Goal: Information Seeking & Learning: Find specific fact

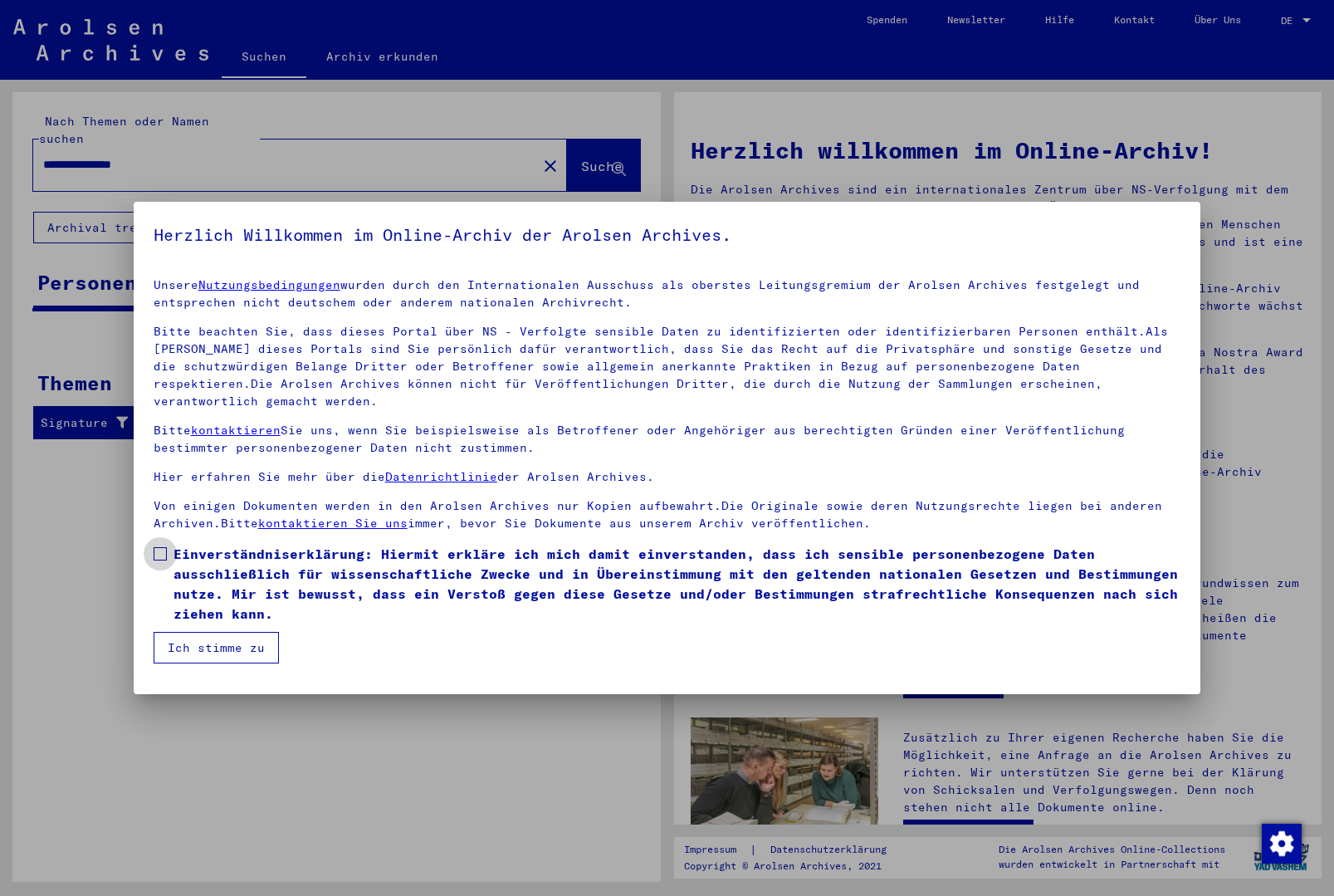
click at [159, 560] on span at bounding box center [160, 554] width 14 height 14
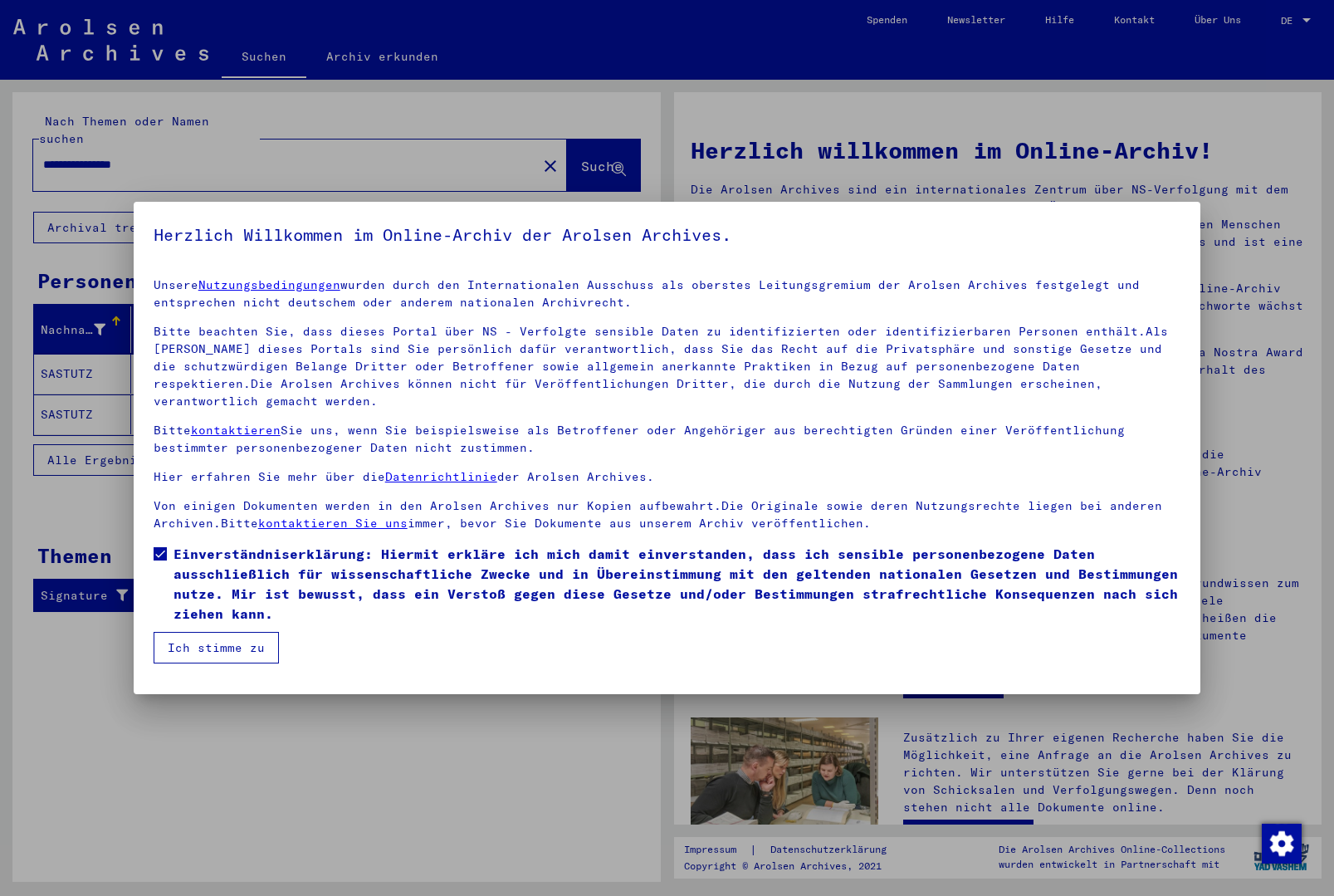
click at [206, 663] on button "Ich stimme zu" at bounding box center [216, 647] width 126 height 32
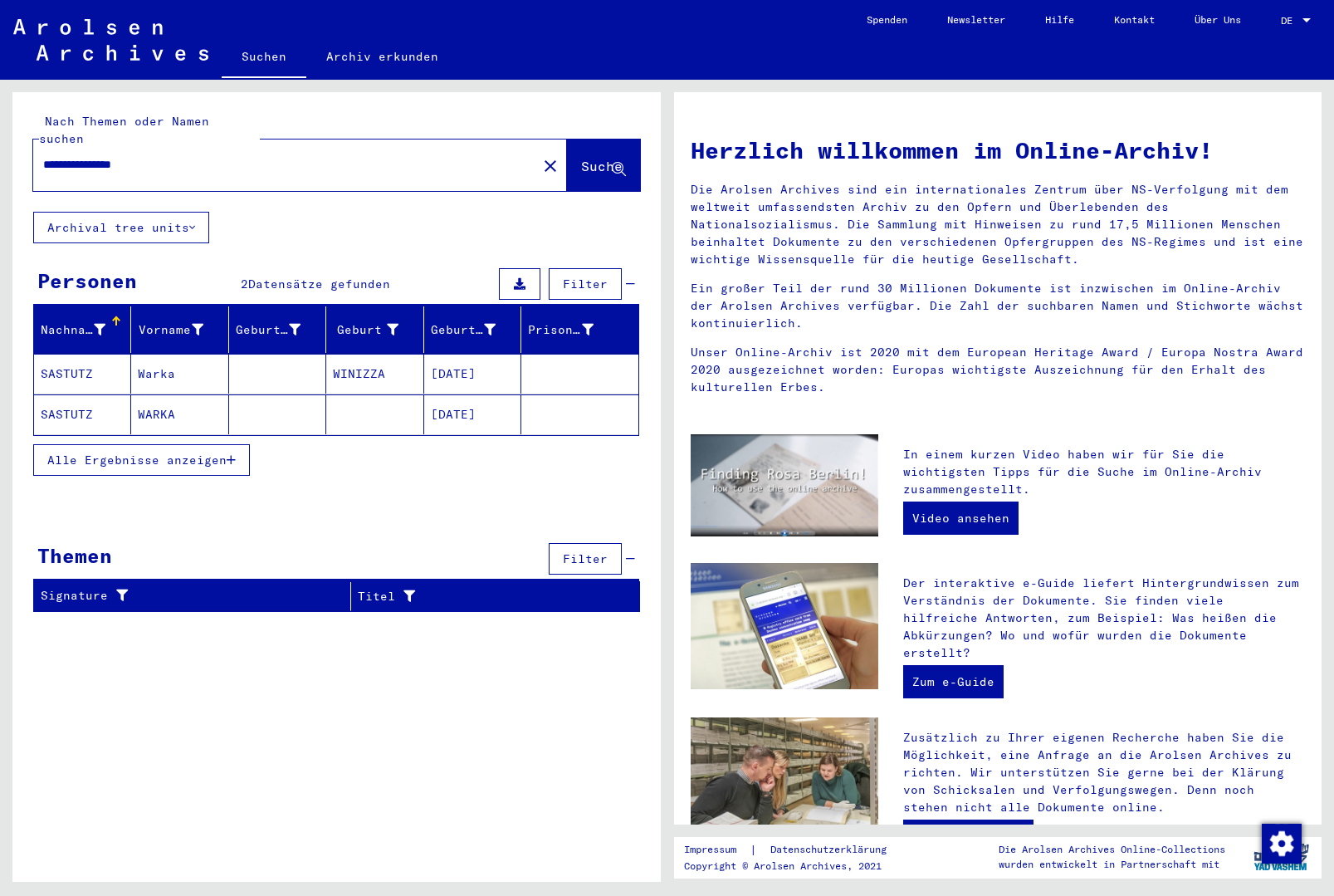
click at [547, 357] on mat-cell at bounding box center [579, 374] width 116 height 40
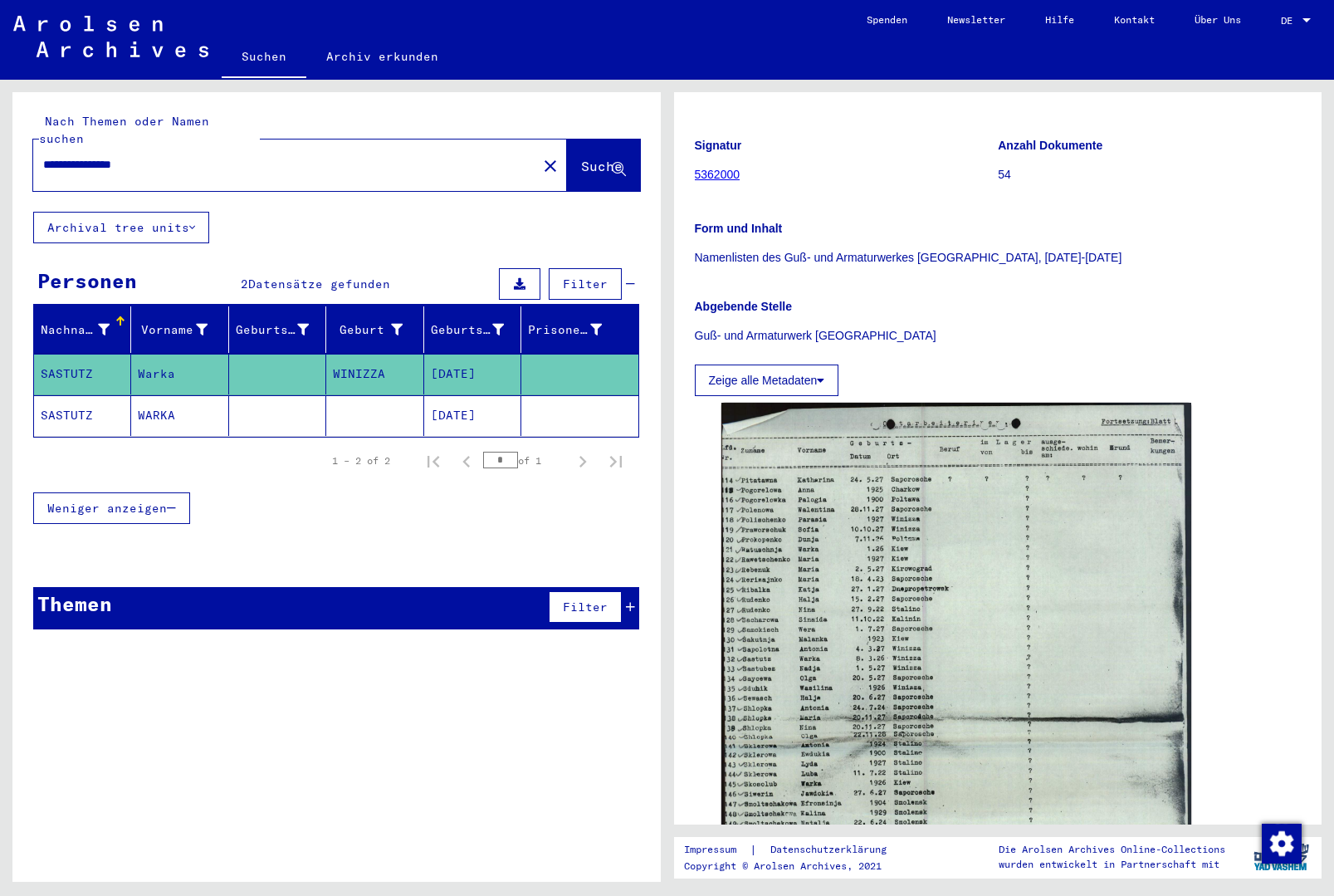
scroll to position [113, 0]
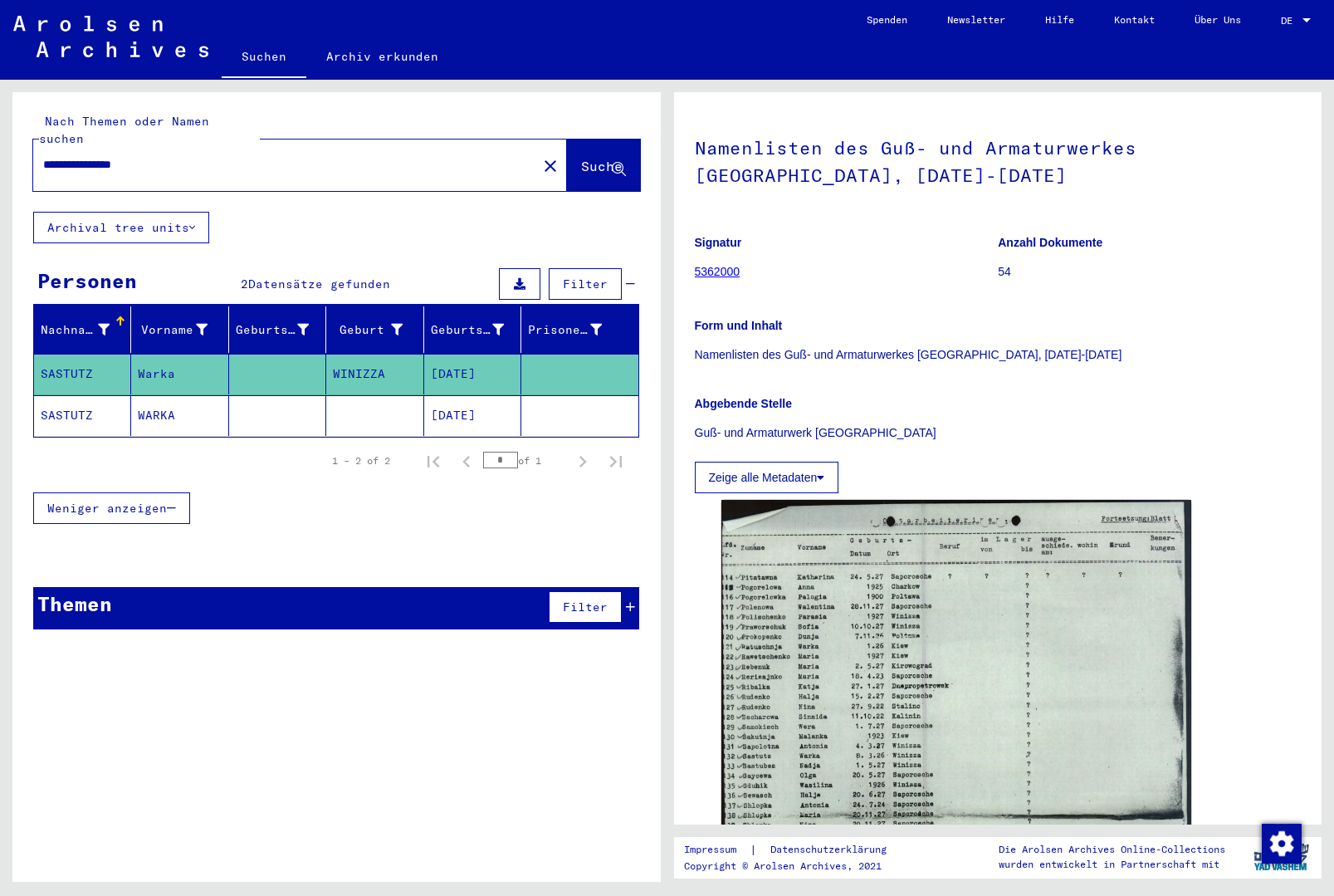
click at [126, 416] on mat-cell "SASTUTZ" at bounding box center [82, 415] width 97 height 41
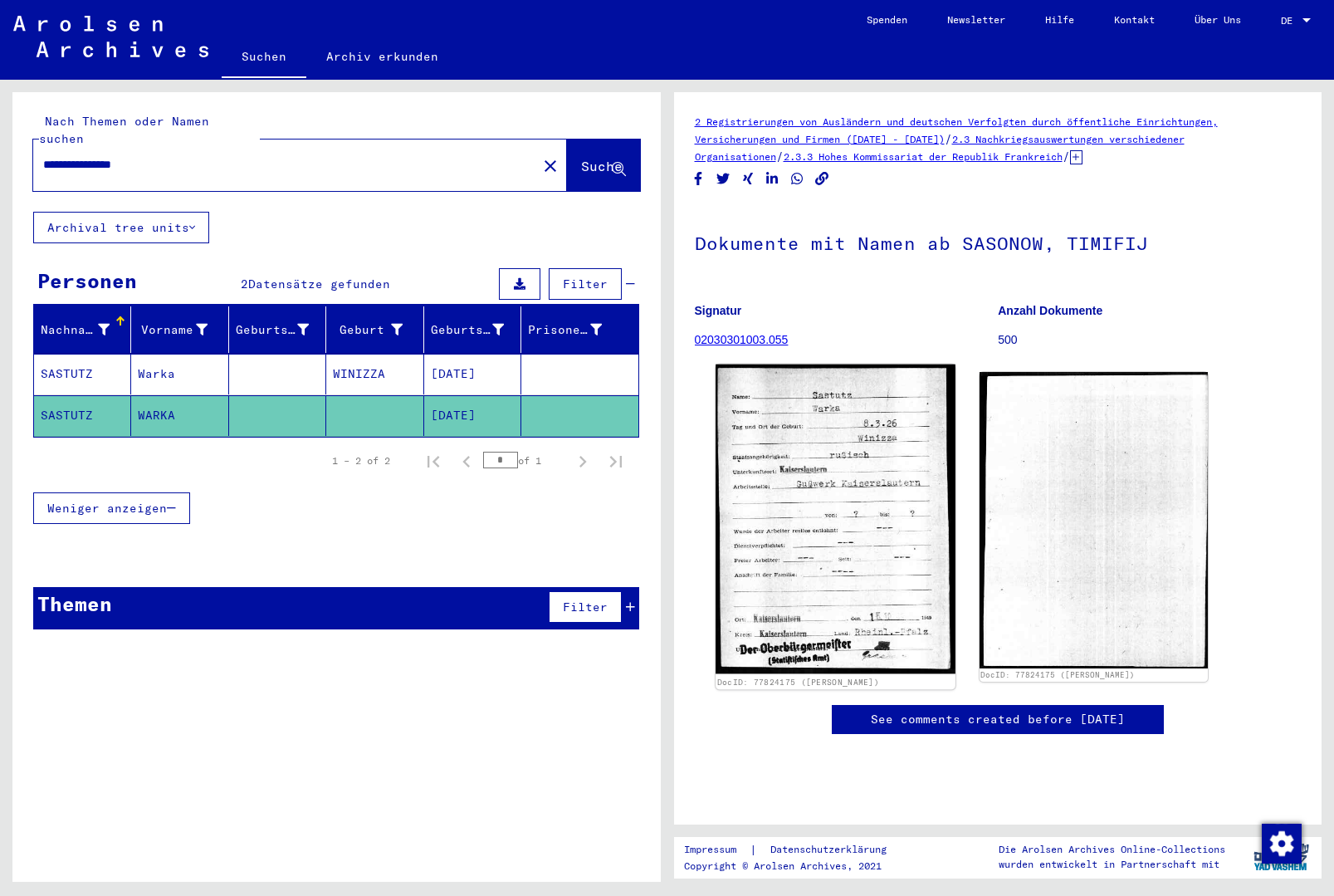
click at [862, 547] on img at bounding box center [835, 519] width 240 height 310
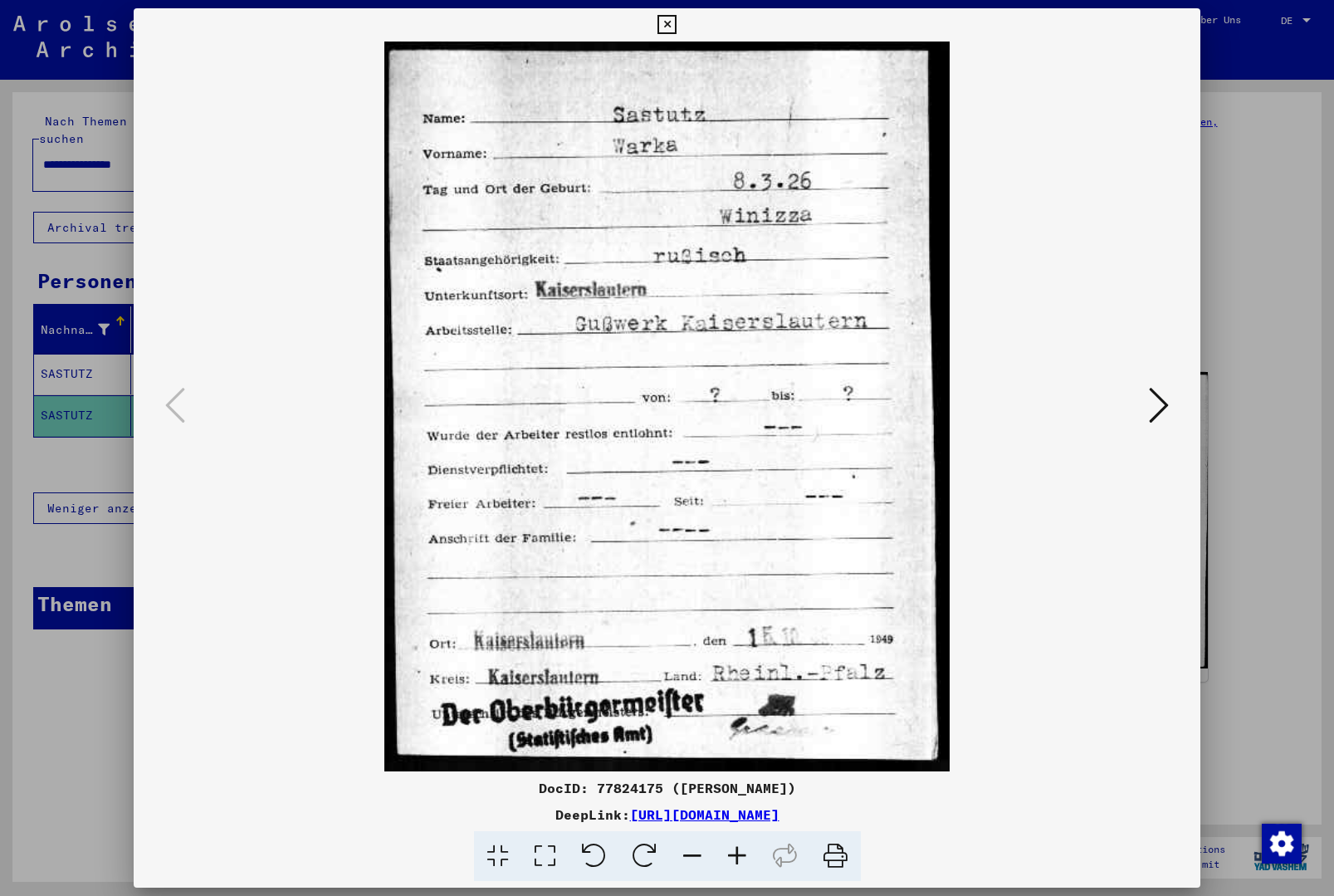
click at [1150, 410] on icon at bounding box center [1159, 405] width 20 height 40
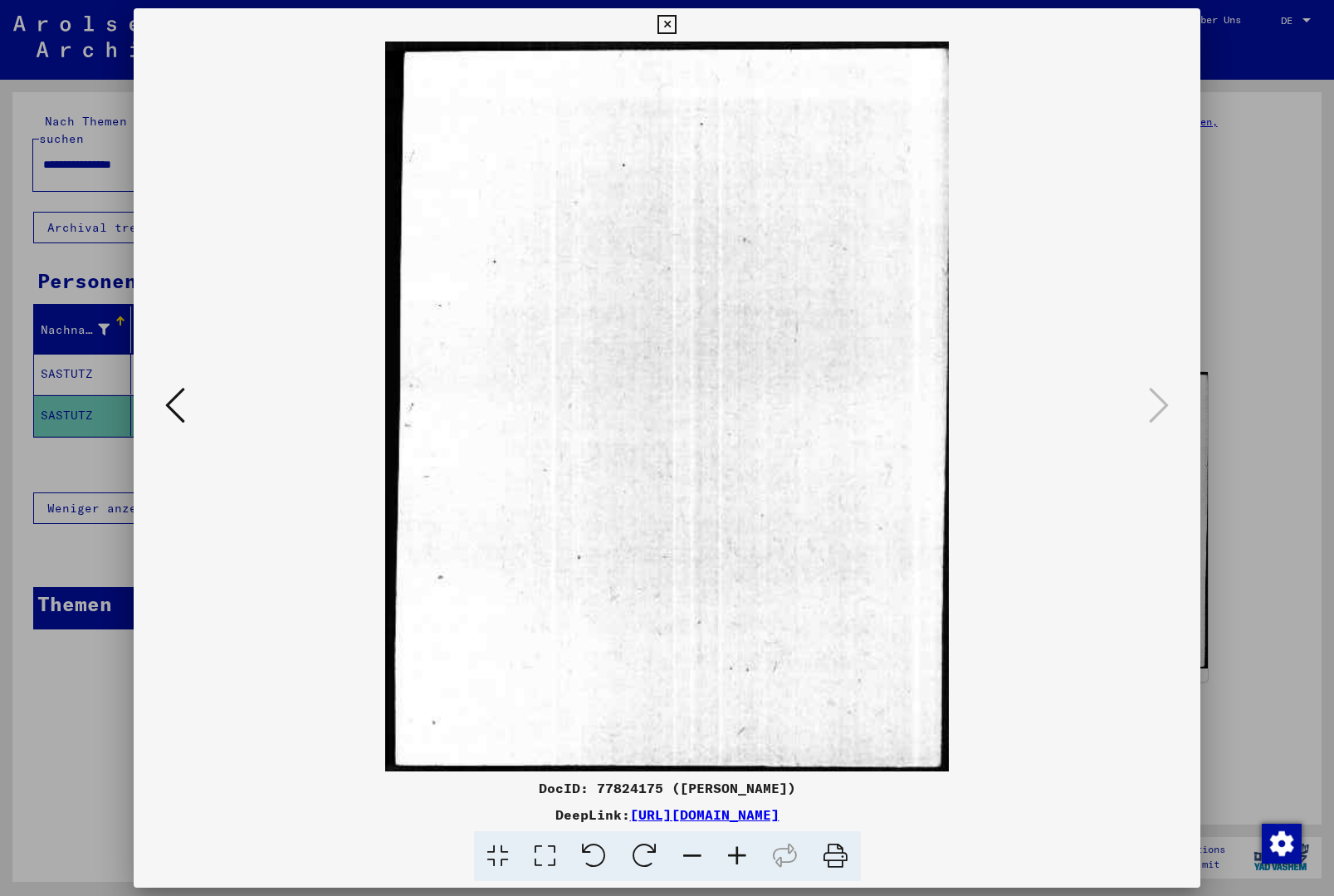
click at [681, 35] on button at bounding box center [667, 24] width 29 height 33
